Goal: Task Accomplishment & Management: Use online tool/utility

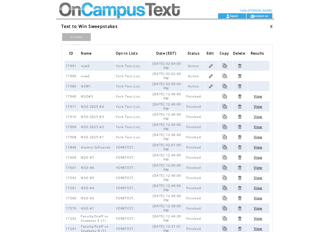
click at [95, 11] on td at bounding box center [127, 6] width 143 height 13
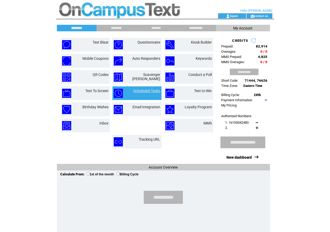
click at [152, 90] on link "Scheduled Tasks" at bounding box center [146, 91] width 27 height 4
